Goal: Task Accomplishment & Management: Use online tool/utility

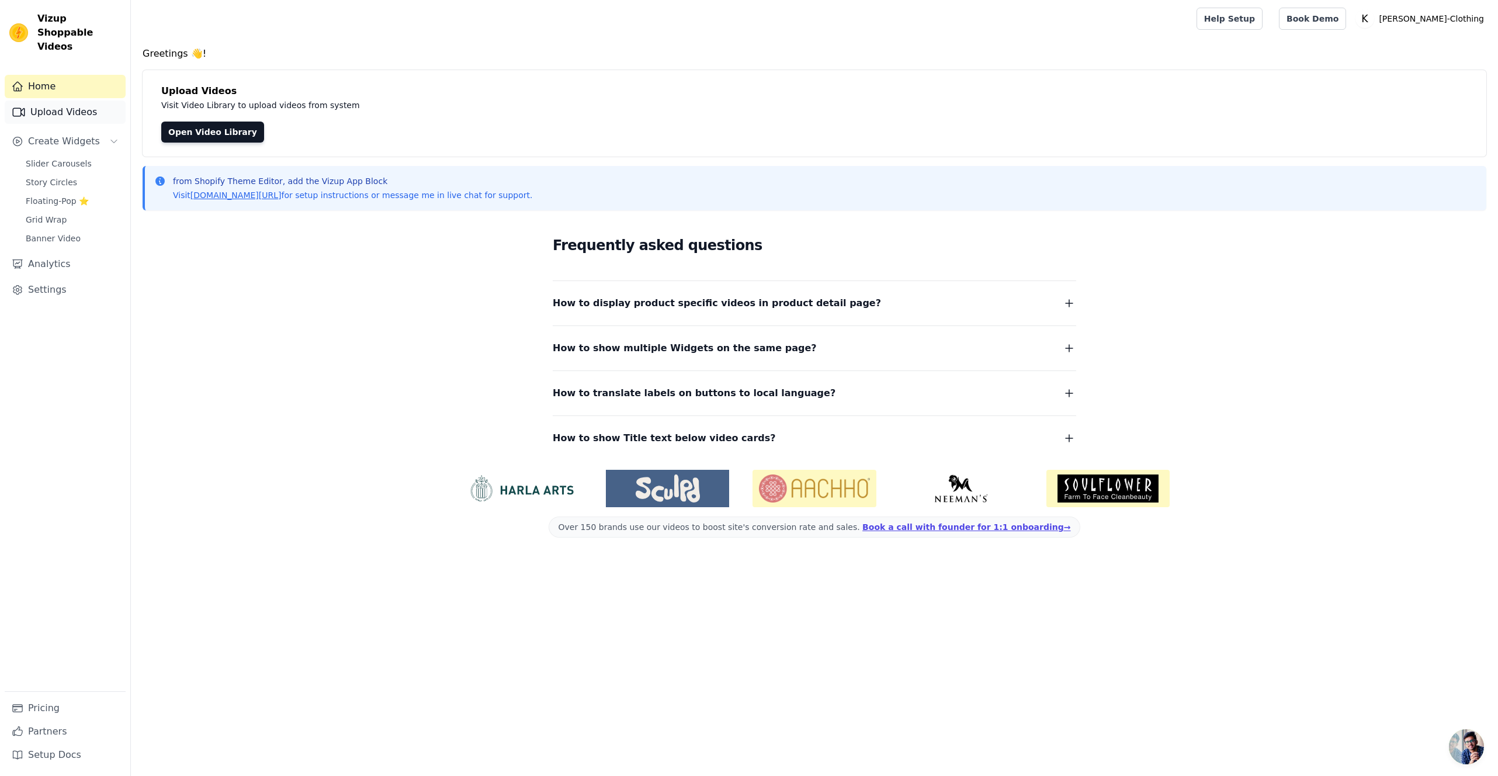
click at [61, 102] on link "Upload Videos" at bounding box center [65, 111] width 121 height 23
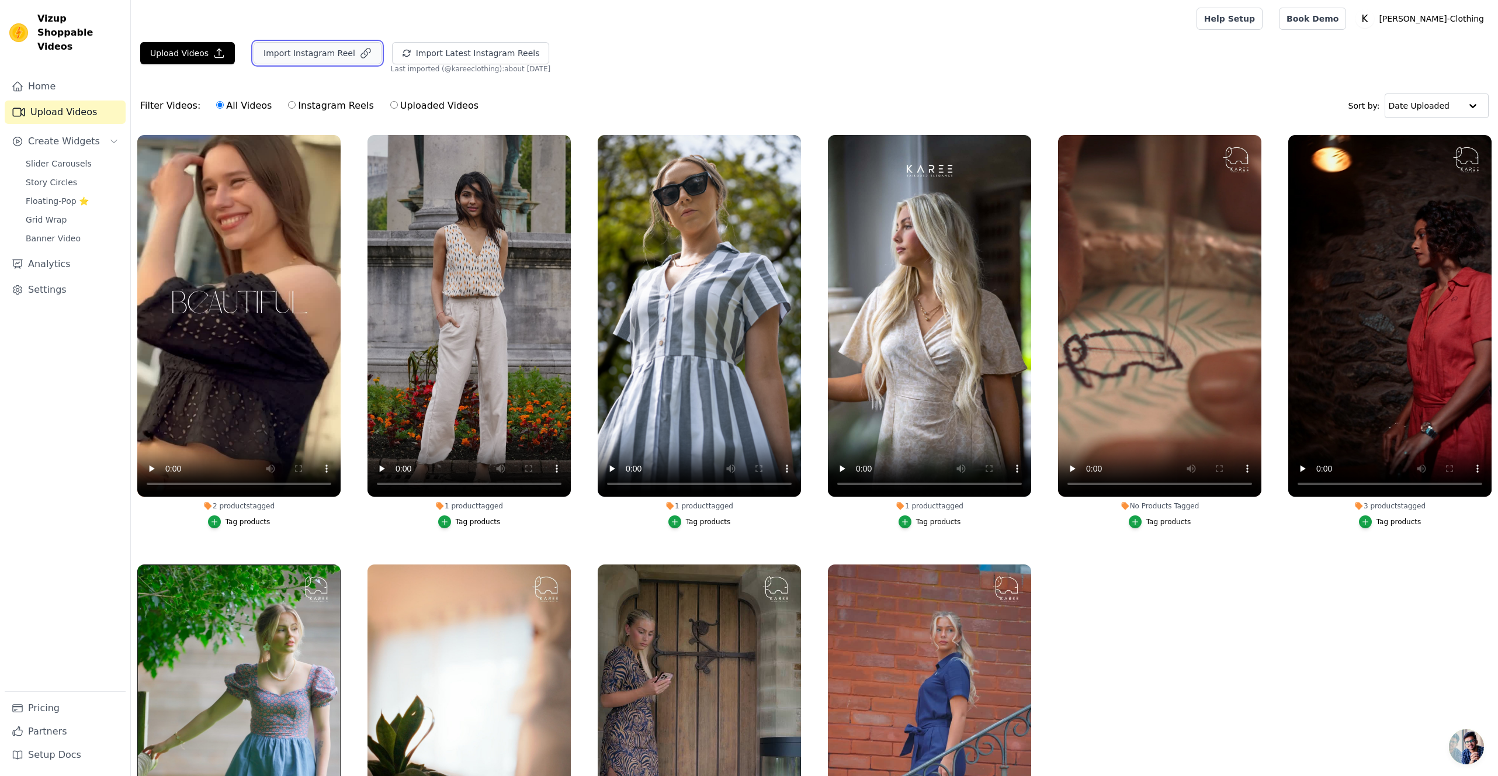
click at [307, 56] on button "Import Instagram Reel" at bounding box center [318, 53] width 128 height 22
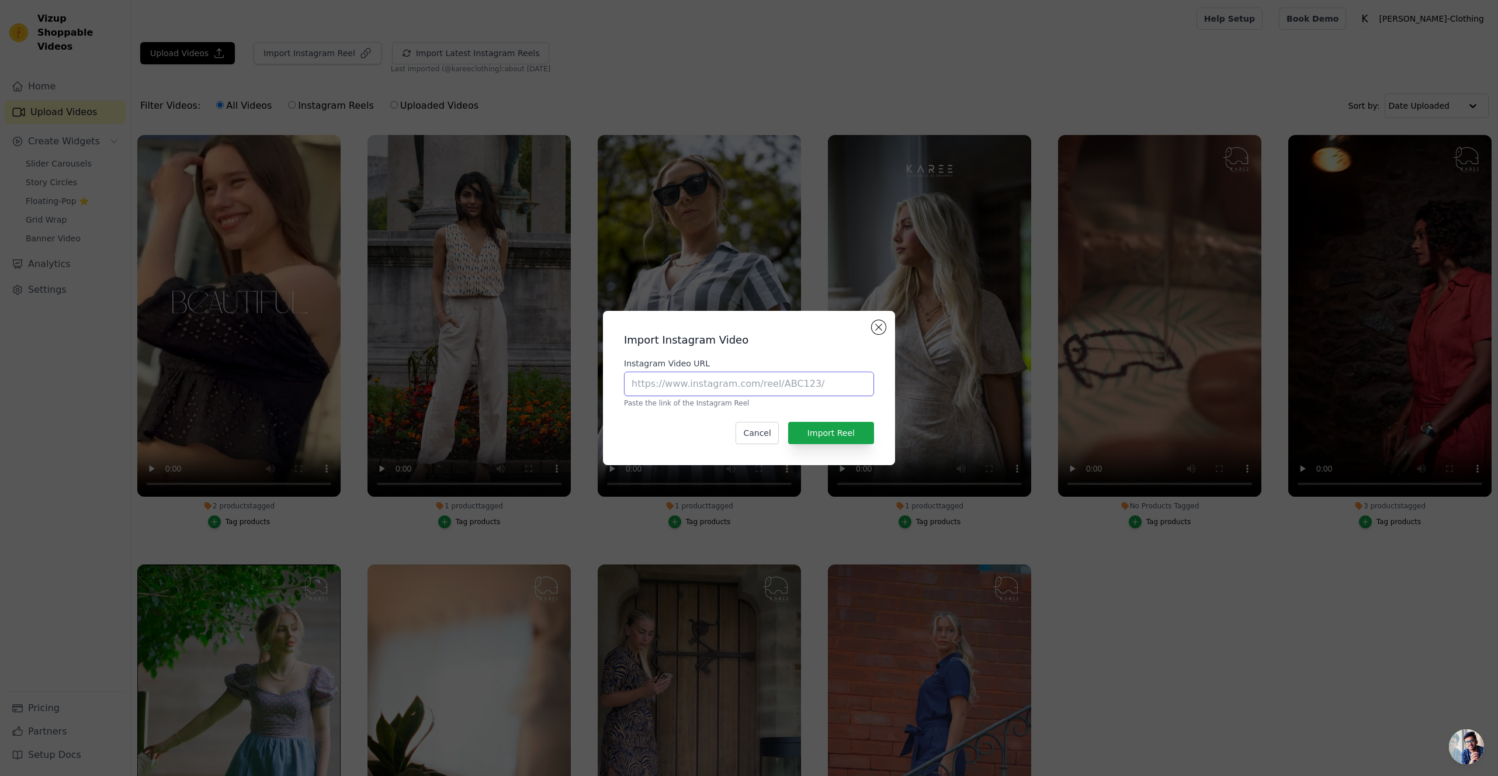
click at [695, 381] on input "Instagram Video URL" at bounding box center [749, 383] width 250 height 25
click at [728, 383] on input "Instagram Video URL" at bounding box center [749, 383] width 250 height 25
paste input "[URL][DOMAIN_NAME]"
type input "[URL][DOMAIN_NAME]"
click at [841, 437] on button "Import Reel" at bounding box center [831, 433] width 86 height 22
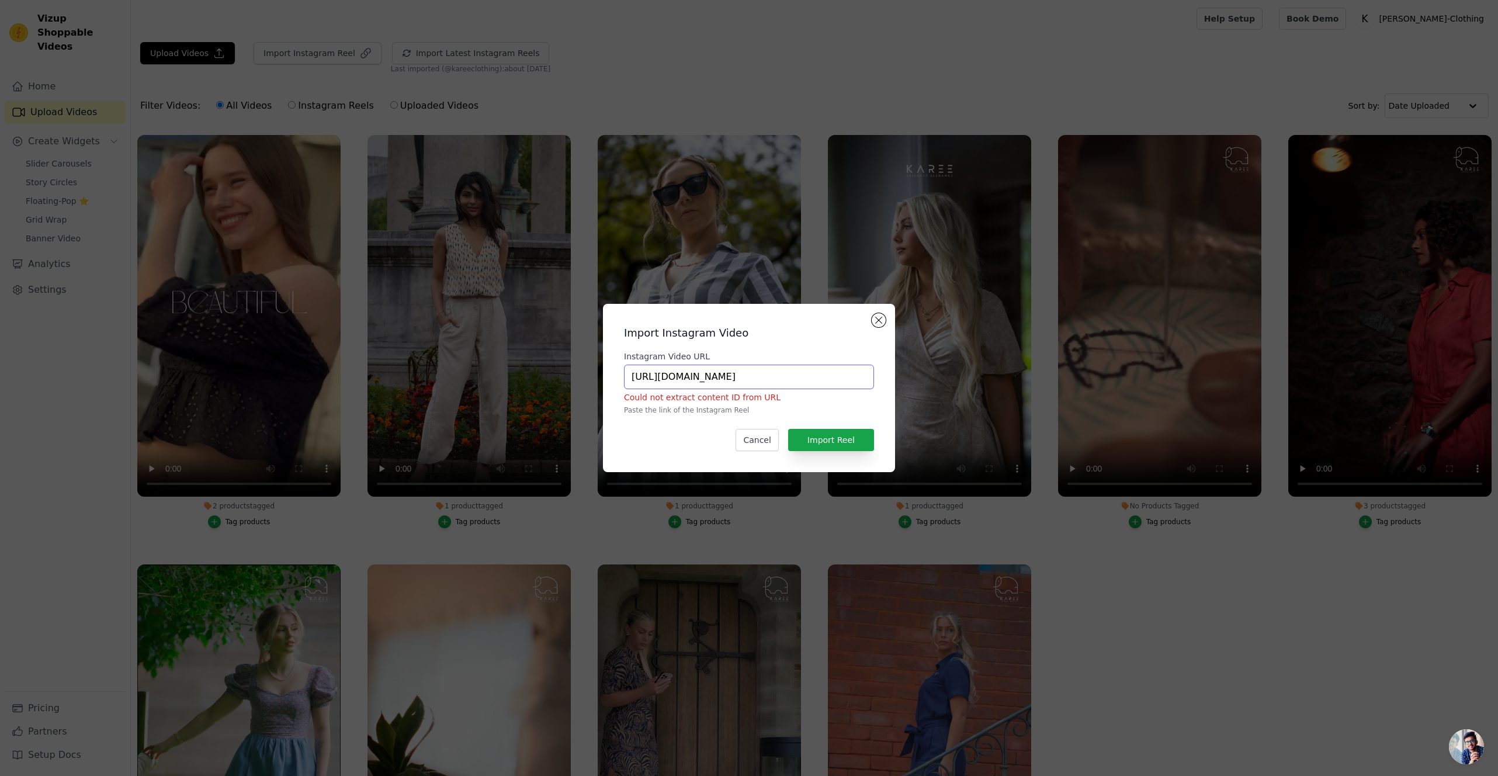
click at [846, 381] on input "[URL][DOMAIN_NAME]" at bounding box center [749, 376] width 250 height 25
click at [700, 369] on input "Instagram Video URL" at bounding box center [749, 376] width 250 height 25
paste input "[URL][DOMAIN_NAME]"
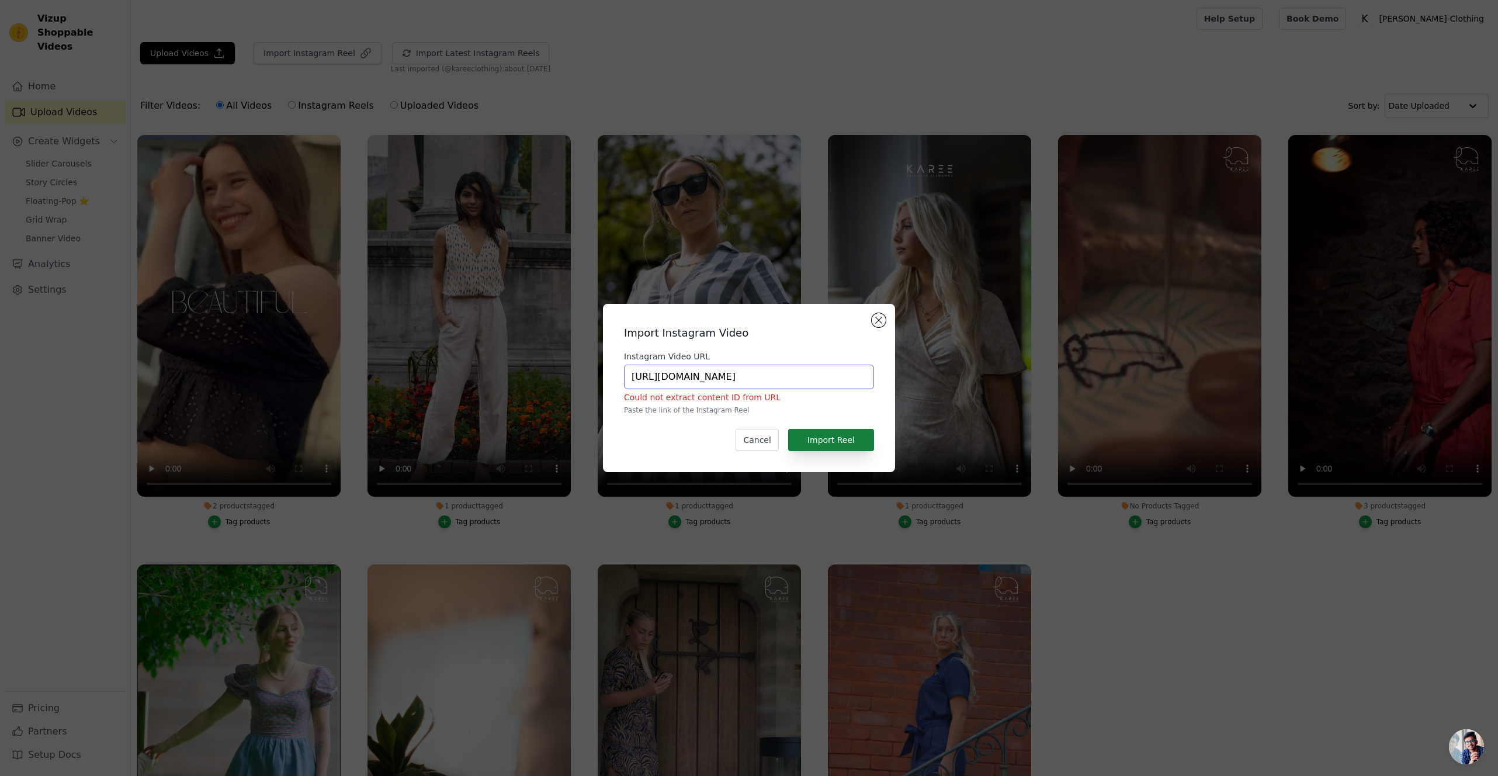
type input "[URL][DOMAIN_NAME]"
click at [835, 442] on button "Import Reel" at bounding box center [831, 440] width 86 height 22
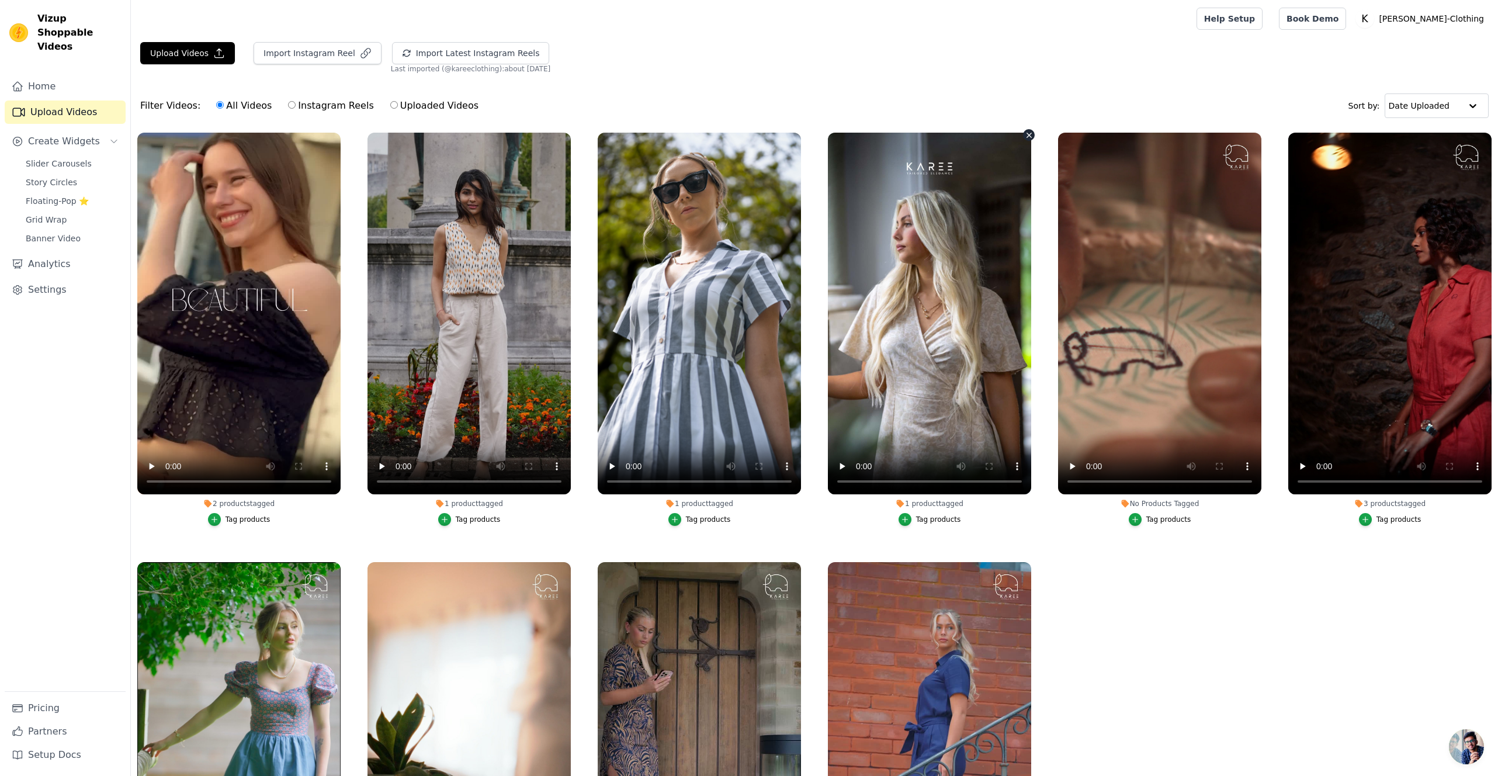
scroll to position [4, 0]
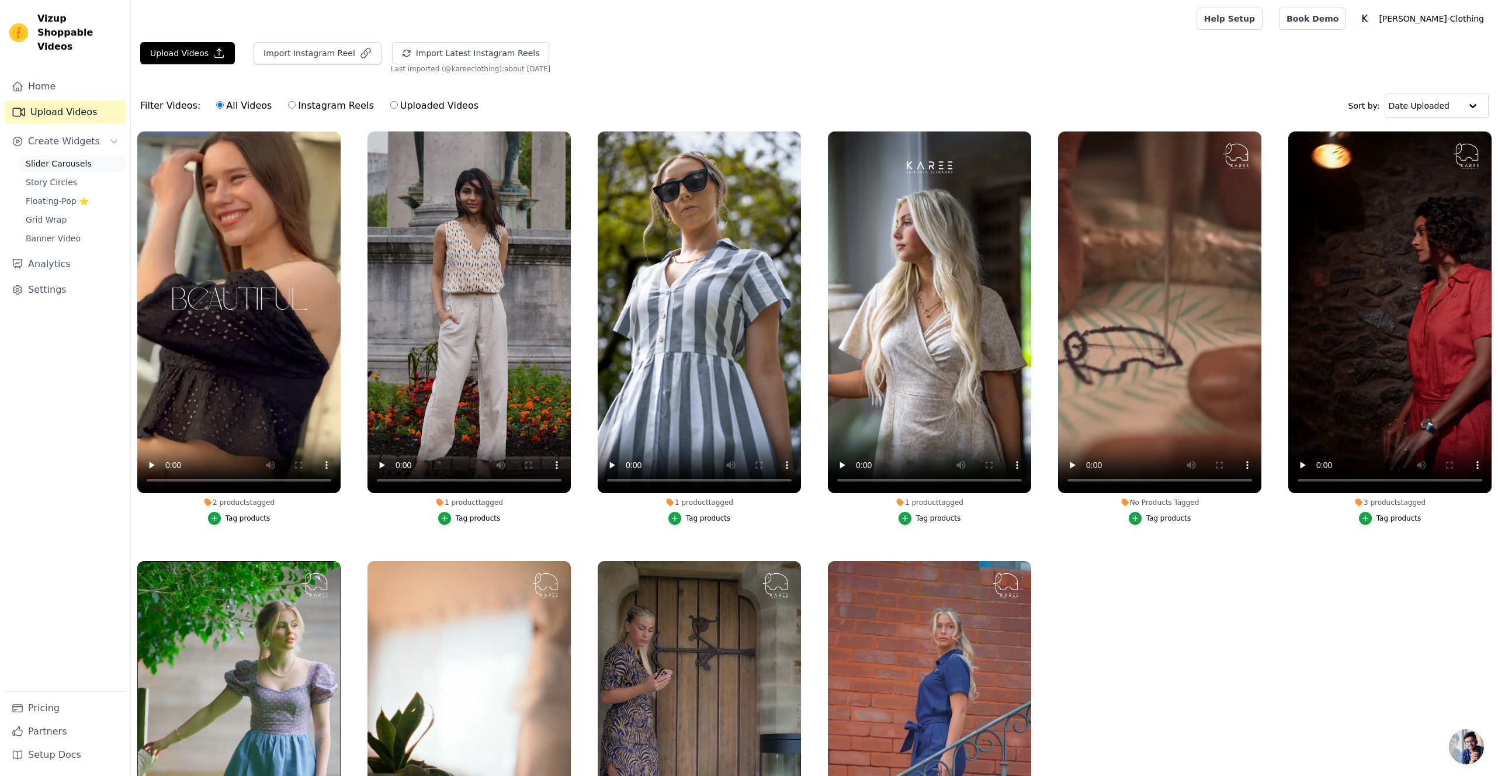
click at [68, 158] on span "Slider Carousels" at bounding box center [59, 164] width 66 height 12
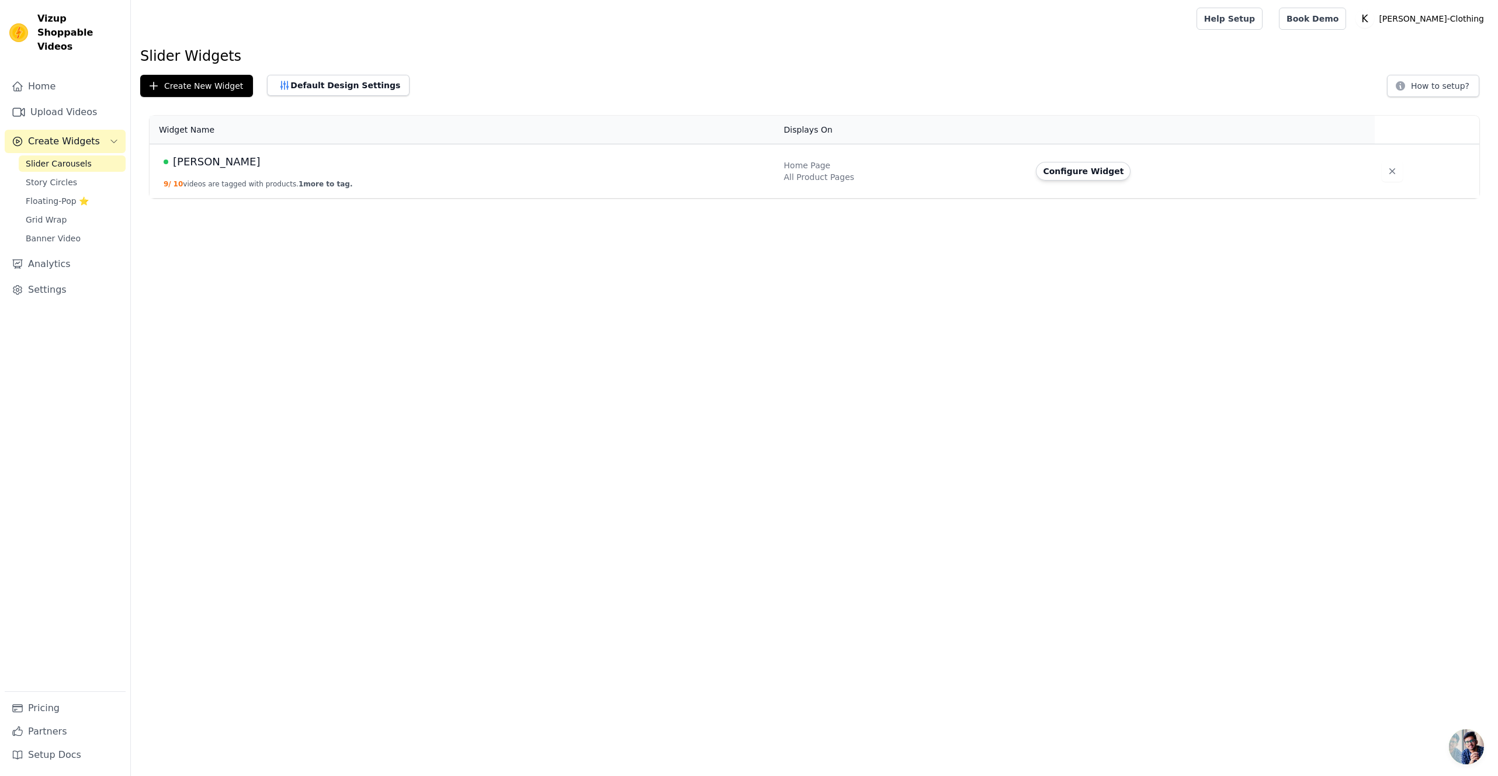
click at [220, 165] on div "[PERSON_NAME]" at bounding box center [467, 162] width 606 height 16
click at [60, 100] on link "Upload Videos" at bounding box center [65, 111] width 121 height 23
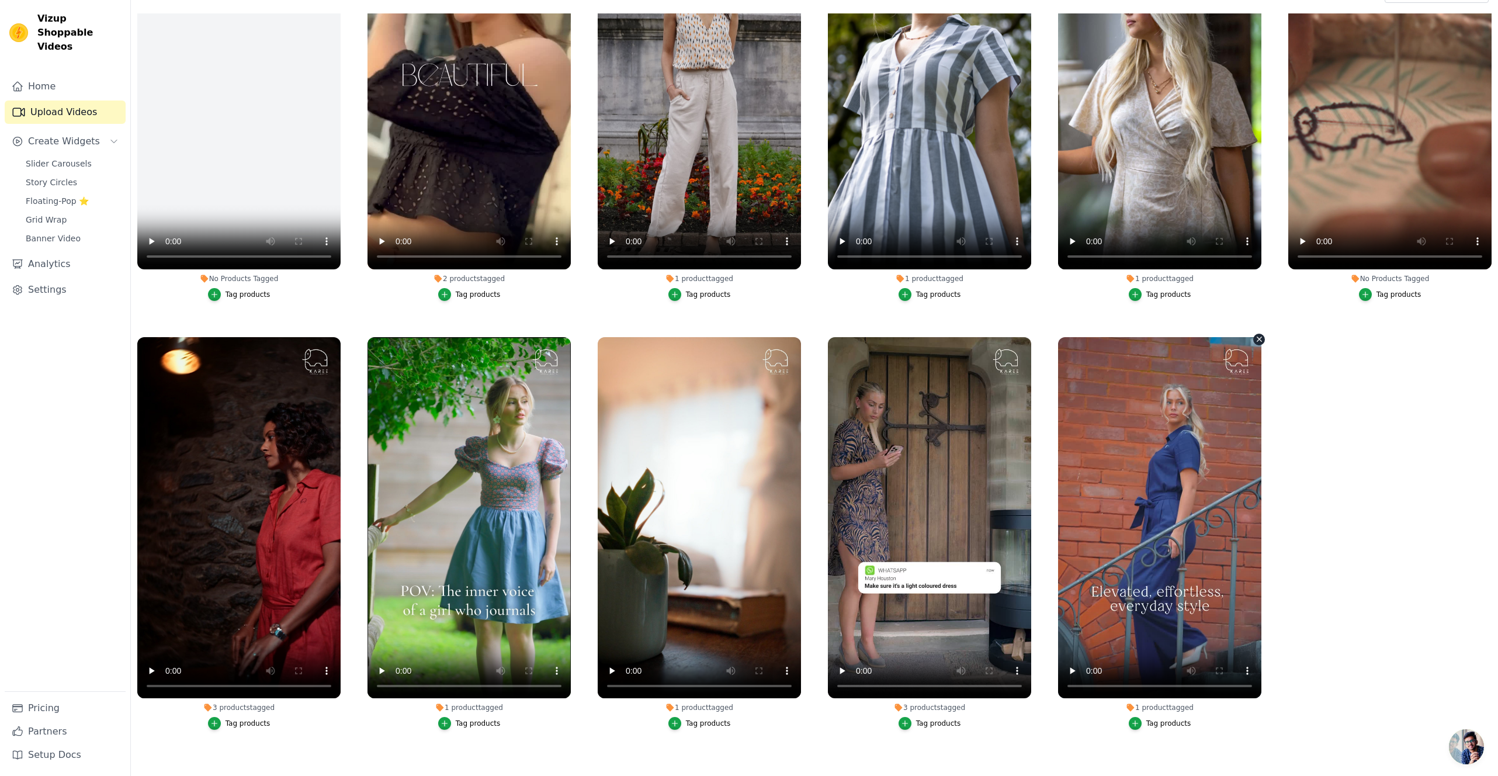
scroll to position [120, 0]
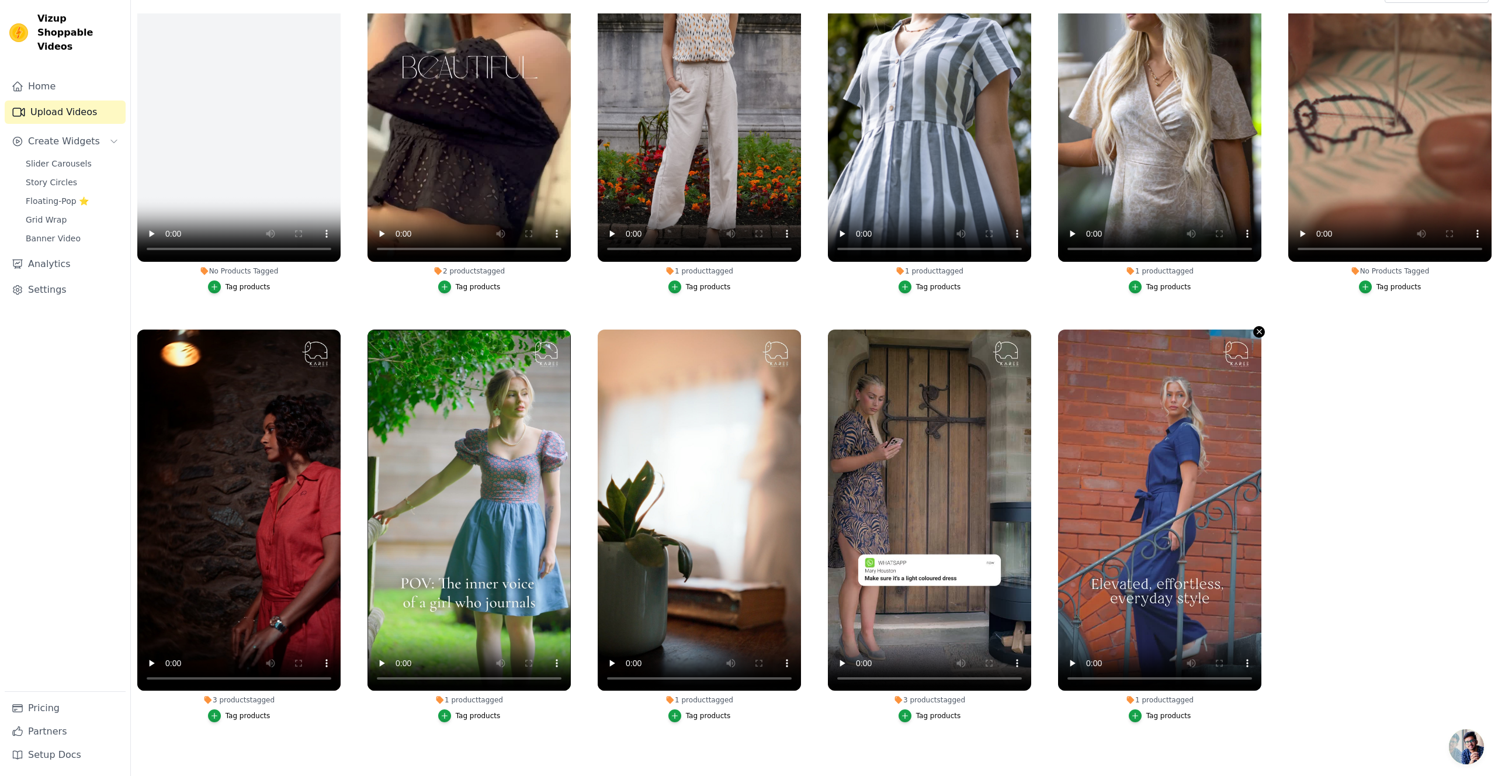
click at [1259, 333] on icon "button" at bounding box center [1259, 331] width 9 height 9
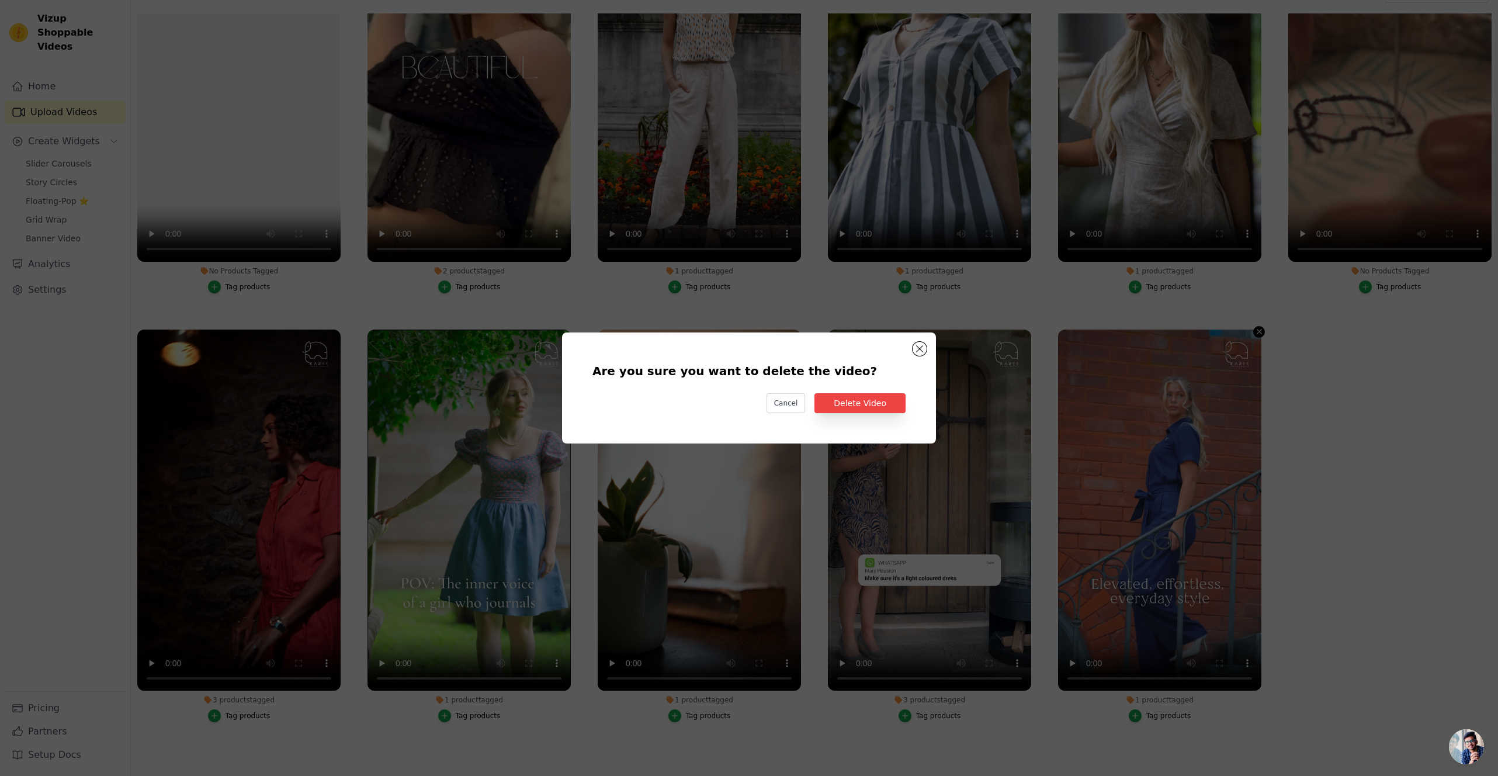
scroll to position [0, 0]
click at [876, 404] on button "Delete Video" at bounding box center [859, 403] width 91 height 20
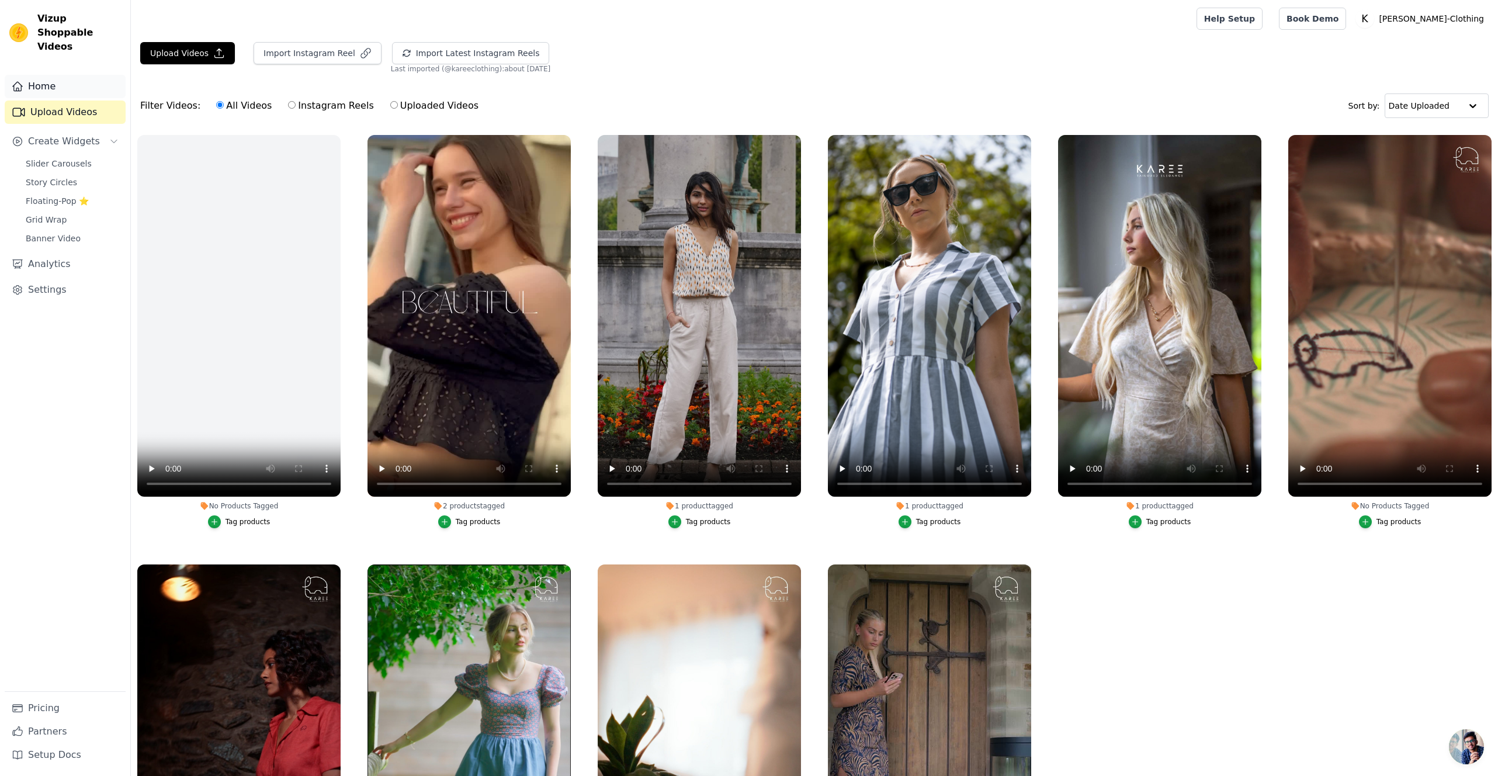
click at [41, 75] on link "Home" at bounding box center [65, 86] width 121 height 23
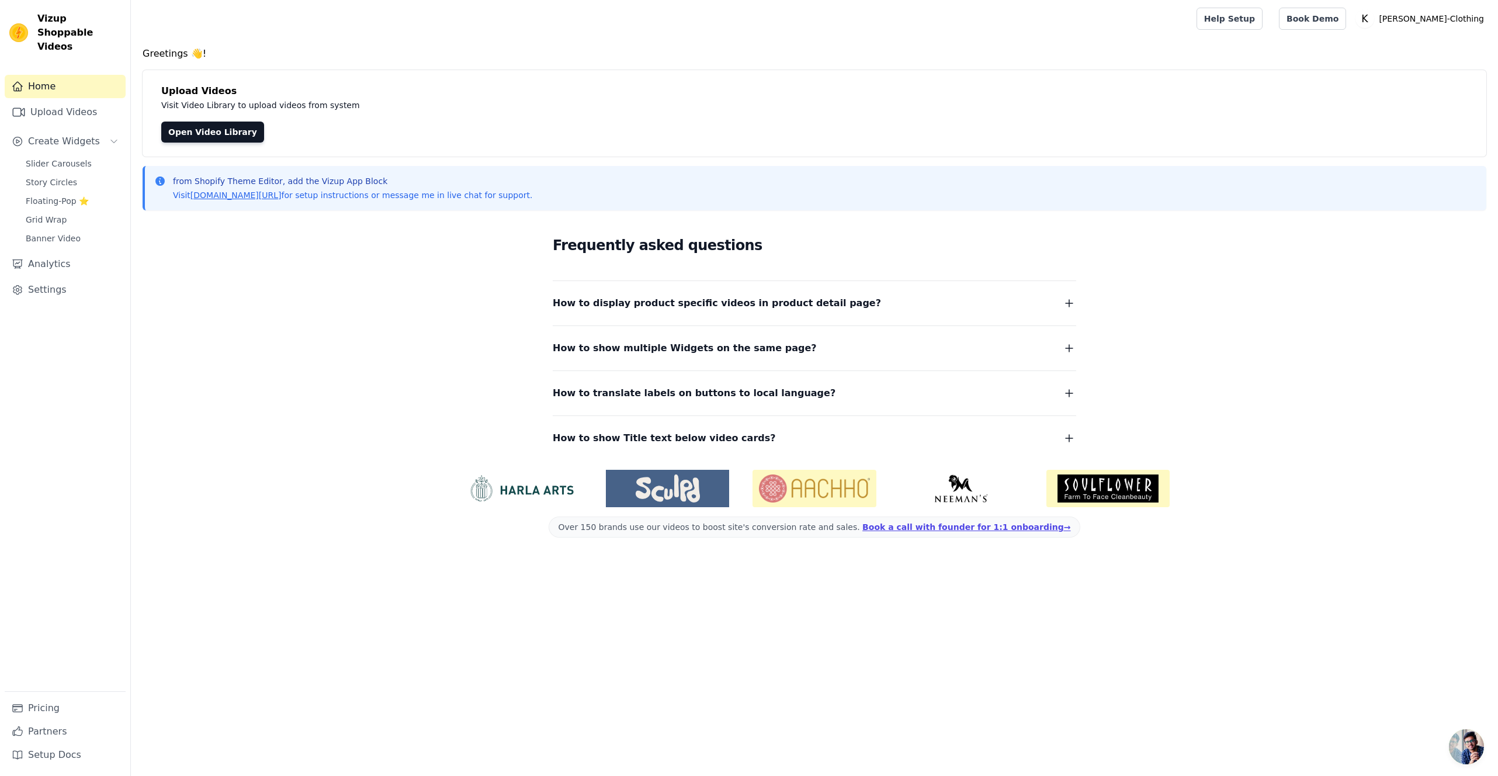
click at [362, 37] on main "Greetings 👋! Upload Videos Visit Video Library to upload videos from system Ope…" at bounding box center [814, 296] width 1367 height 519
click at [59, 75] on link "Home" at bounding box center [65, 86] width 121 height 23
